Goal: Information Seeking & Learning: Find specific fact

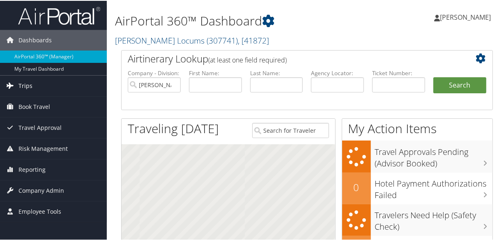
click at [33, 85] on link "Trips" at bounding box center [53, 85] width 107 height 21
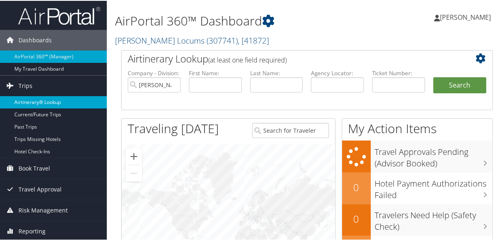
click at [42, 98] on link "Airtinerary® Lookup" at bounding box center [53, 101] width 107 height 12
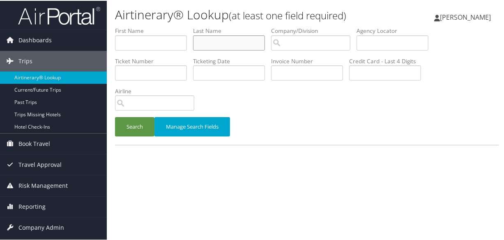
click at [208, 41] on input "text" at bounding box center [229, 41] width 72 height 15
type input "gavagan"
click at [115, 116] on button "Search" at bounding box center [134, 125] width 39 height 19
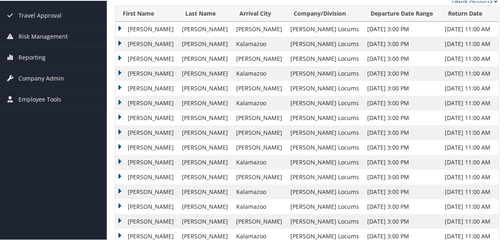
scroll to position [261, 0]
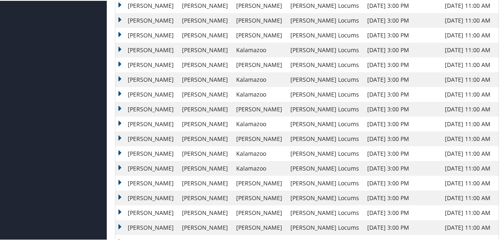
click at [120, 121] on td "Andrew" at bounding box center [146, 123] width 62 height 15
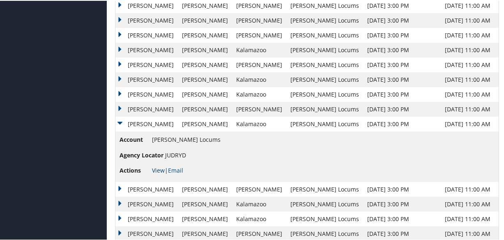
click at [155, 169] on link "View" at bounding box center [158, 170] width 13 height 8
click at [120, 107] on td "Andrew" at bounding box center [146, 108] width 62 height 15
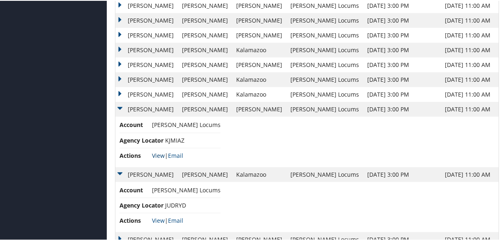
click at [157, 152] on link "View" at bounding box center [158, 155] width 13 height 8
click at [363, 169] on td "Aug 21, 2025 3:00 PM" at bounding box center [401, 173] width 77 height 15
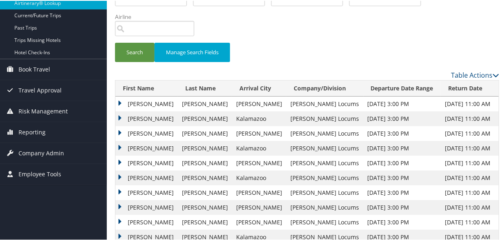
scroll to position [0, 0]
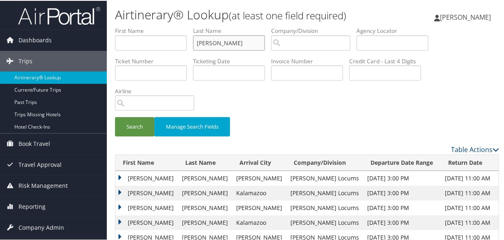
click at [239, 48] on input "gavagan" at bounding box center [229, 41] width 72 height 15
click at [249, 44] on input "gavagan" at bounding box center [229, 41] width 72 height 15
drag, startPoint x: 249, startPoint y: 44, endPoint x: 134, endPoint y: 42, distance: 115.0
click at [134, 26] on ul "First Name Last Name gavagan Departure City Arrival City Company/Division Airpo…" at bounding box center [307, 26] width 384 height 0
type input "wulkan"
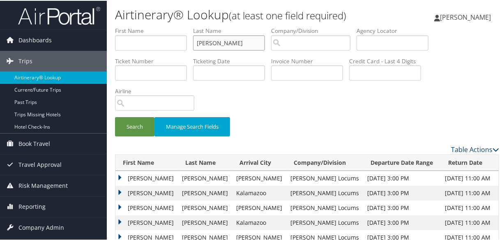
click at [115, 116] on button "Search" at bounding box center [134, 125] width 39 height 19
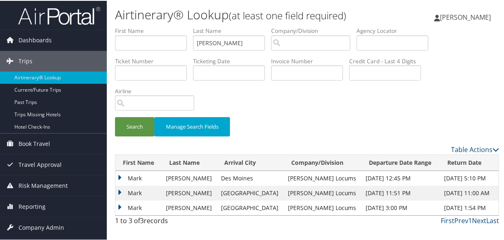
click at [119, 177] on td "Mark" at bounding box center [138, 177] width 47 height 15
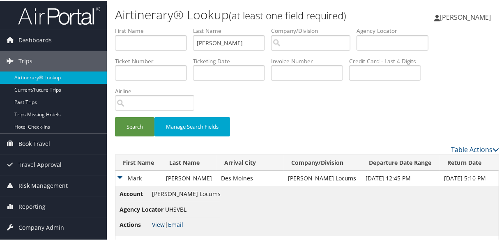
click at [154, 222] on link "View" at bounding box center [158, 224] width 13 height 8
drag, startPoint x: 234, startPoint y: 43, endPoint x: 122, endPoint y: 37, distance: 112.3
click at [122, 26] on ul "First Name Last Name wulkan Departure City Arrival City Company/Division Airpor…" at bounding box center [307, 26] width 384 height 0
type input "hieb"
click at [115, 116] on button "Search" at bounding box center [134, 125] width 39 height 19
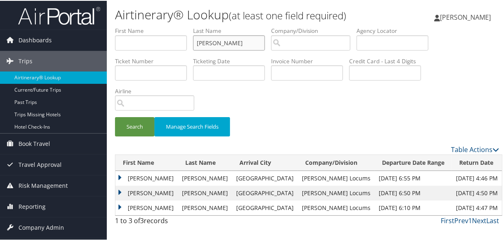
scroll to position [18, 0]
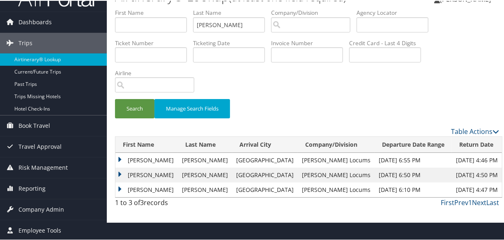
click at [120, 172] on td "Holly" at bounding box center [146, 174] width 62 height 15
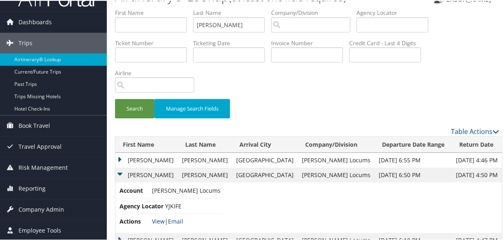
click at [157, 217] on link "View" at bounding box center [158, 220] width 13 height 8
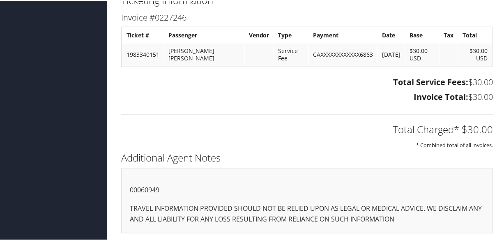
scroll to position [476, 0]
drag, startPoint x: 161, startPoint y: 185, endPoint x: 113, endPoint y: 186, distance: 47.2
drag, startPoint x: 171, startPoint y: 189, endPoint x: 118, endPoint y: 189, distance: 53.4
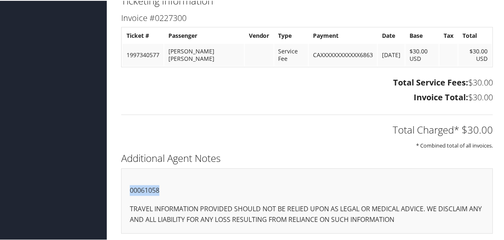
click at [118, 189] on div "Additional Agent Notes 00061058 TRAVEL INFORMATION PROVIDED SHOULD NOT BE RELIE…" at bounding box center [307, 195] width 384 height 92
copy p "00061058"
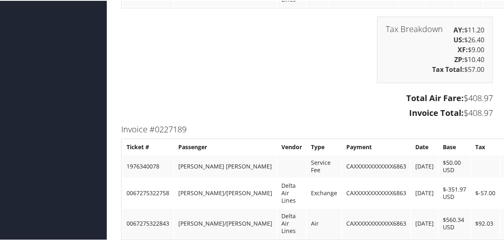
scroll to position [1750, 0]
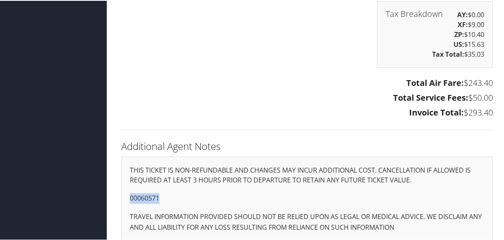
drag, startPoint x: 159, startPoint y: 189, endPoint x: 113, endPoint y: 187, distance: 46.8
copy p "00060571"
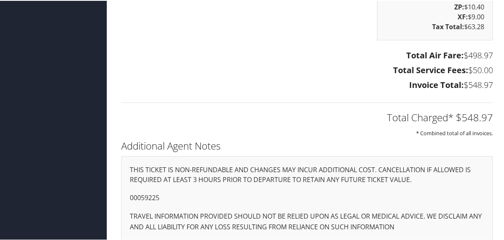
scroll to position [1205, 0]
drag, startPoint x: 165, startPoint y: 186, endPoint x: 116, endPoint y: 186, distance: 48.9
click at [116, 186] on div "Additional Agent Notes THIS TICKET IS NON-REFUNDABLE AND CHANGES MAY INCUR ADDI…" at bounding box center [307, 193] width 384 height 112
copy p "00059225"
